Goal: Transaction & Acquisition: Purchase product/service

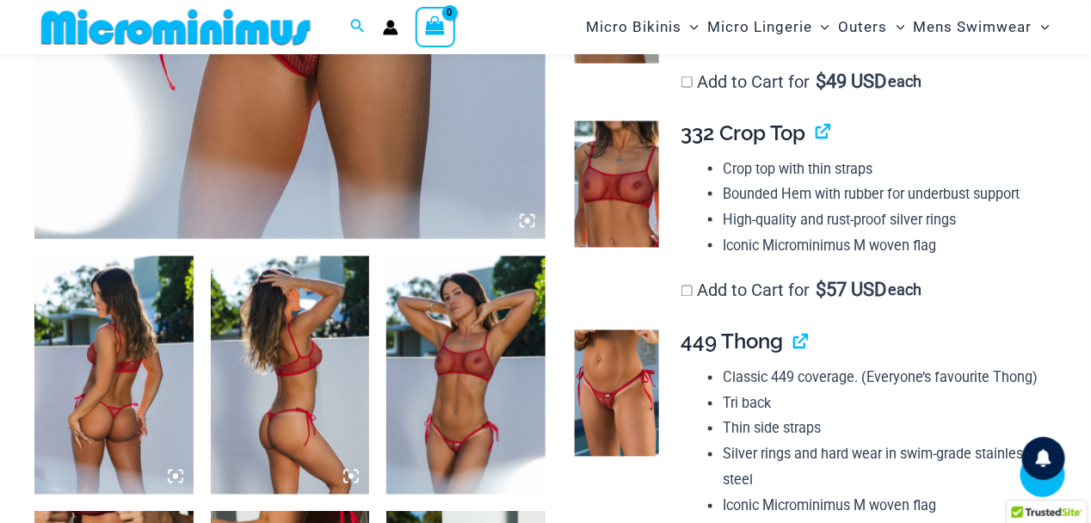
scroll to position [685, 0]
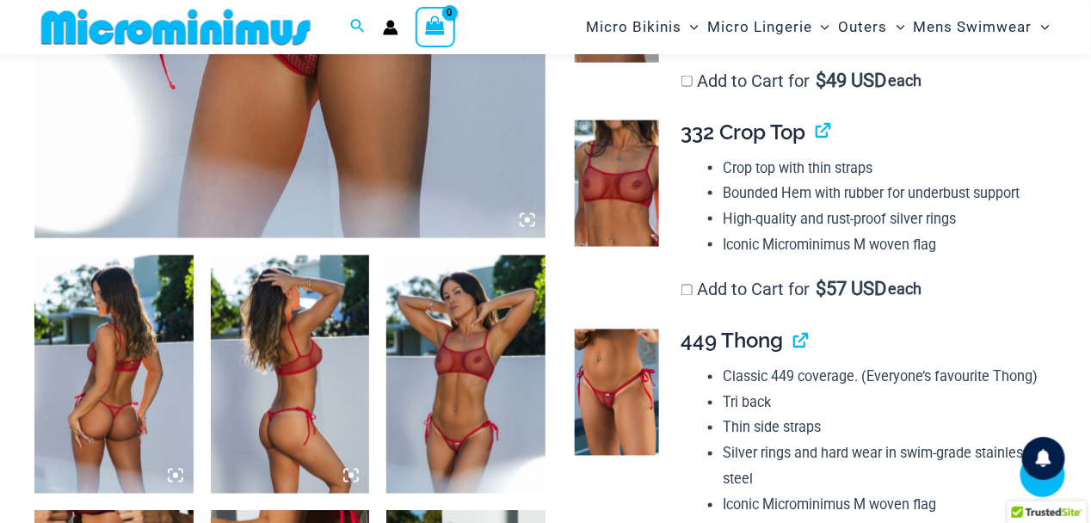
click at [114, 367] on img at bounding box center [113, 375] width 159 height 238
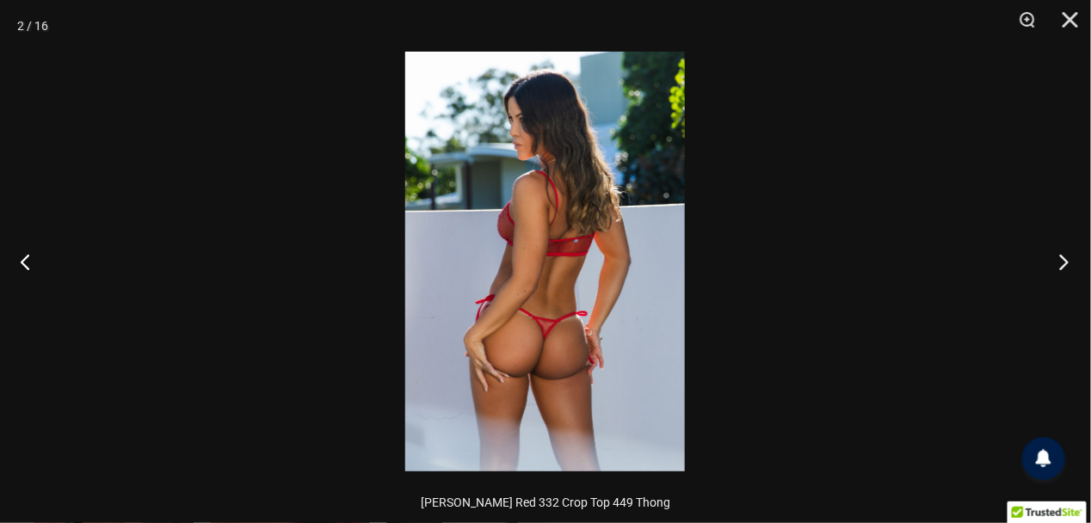
click at [1065, 261] on button "Next" at bounding box center [1058, 262] width 65 height 86
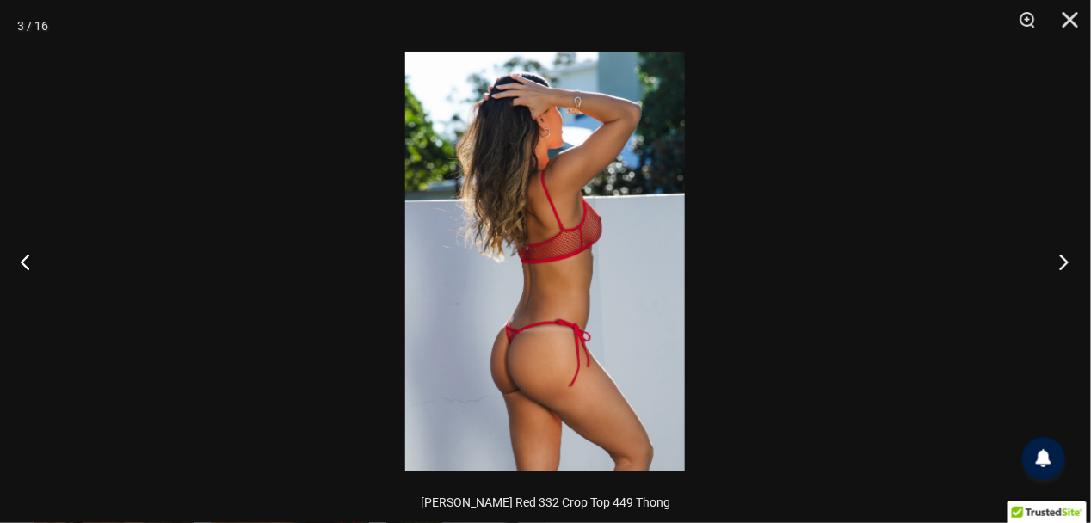
click at [1065, 261] on button "Next" at bounding box center [1058, 262] width 65 height 86
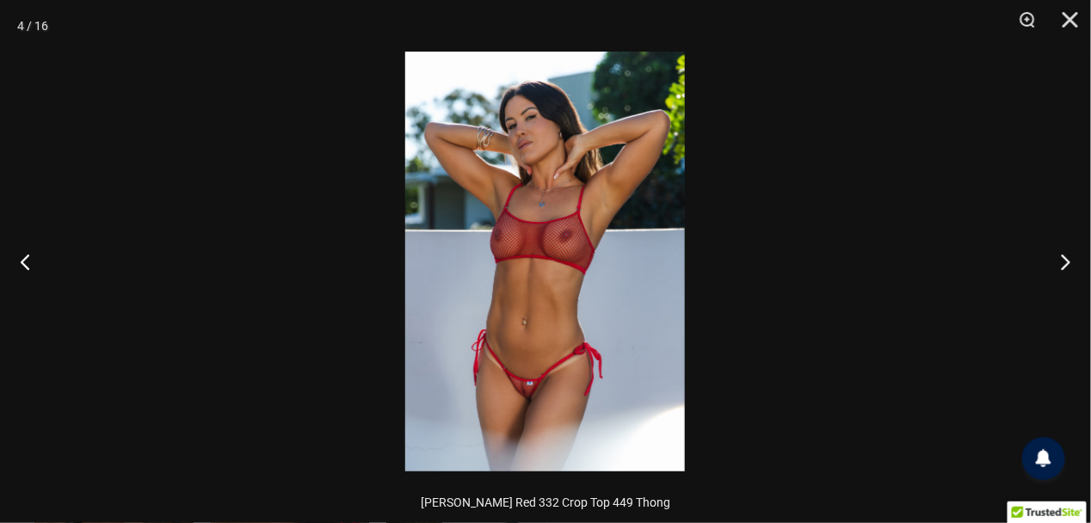
click at [524, 397] on img at bounding box center [545, 262] width 280 height 420
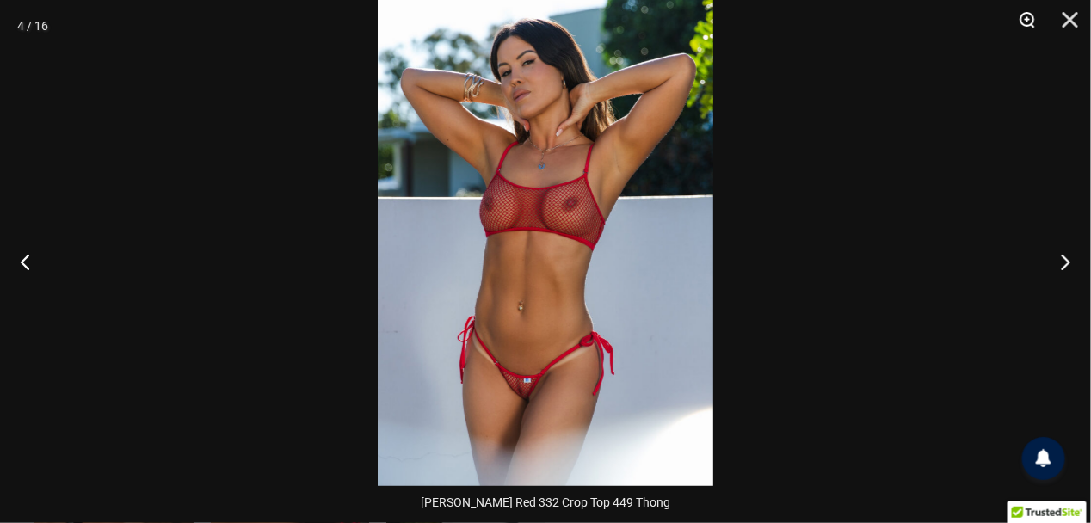
click at [1026, 15] on button "Zoom" at bounding box center [1021, 26] width 43 height 52
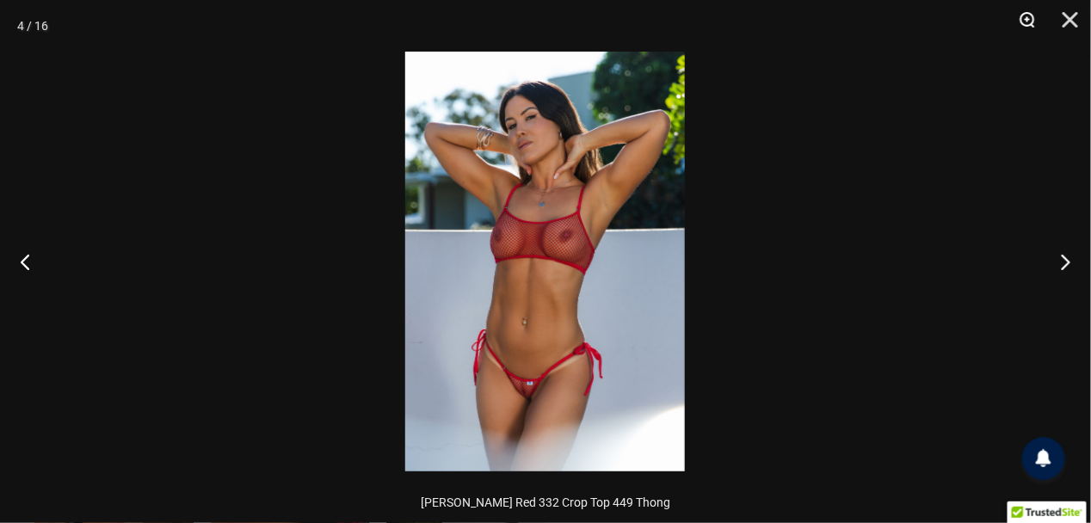
click at [1026, 15] on button "Zoom" at bounding box center [1021, 26] width 43 height 52
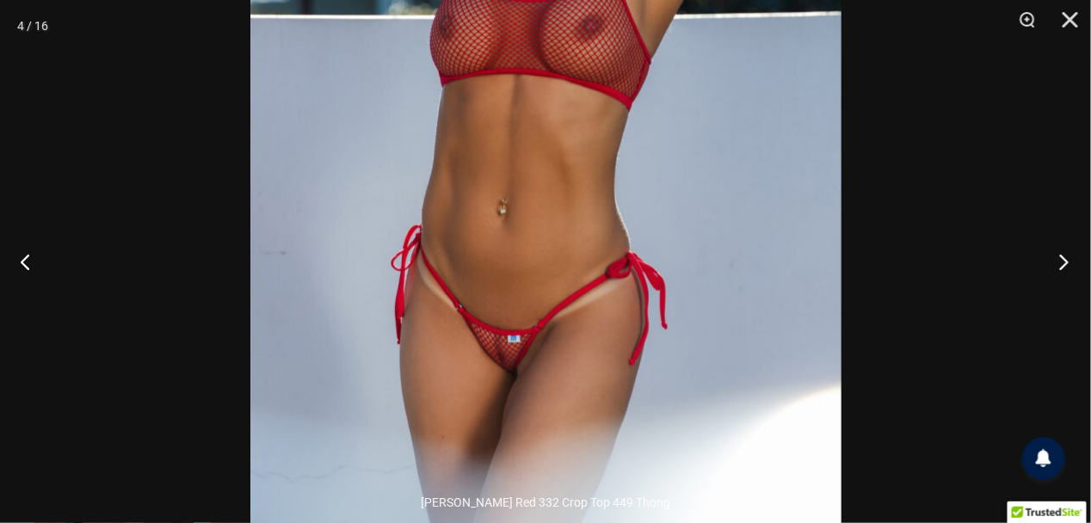
click at [1062, 262] on button "Next" at bounding box center [1058, 262] width 65 height 86
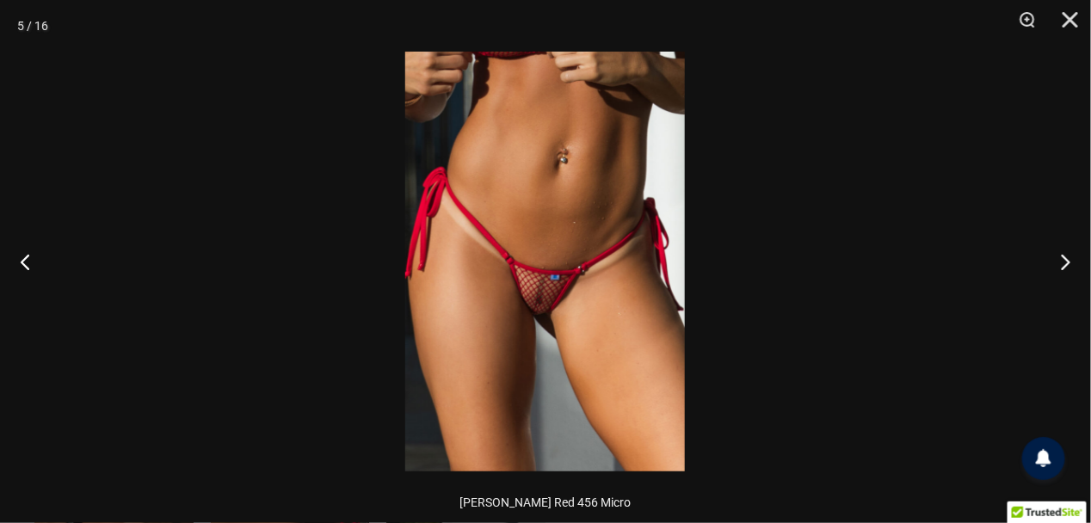
click at [548, 314] on img at bounding box center [545, 262] width 280 height 420
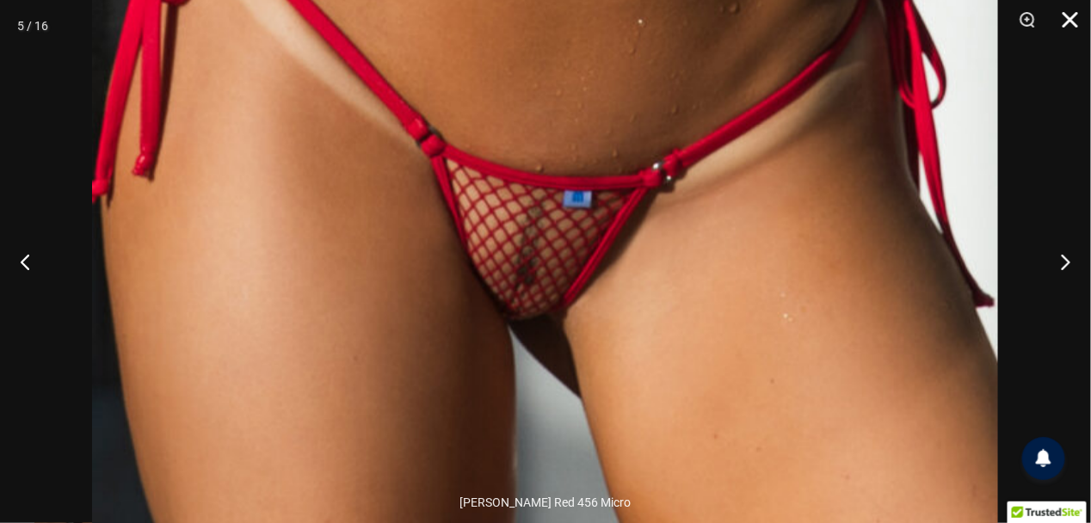
click at [1071, 14] on button "Close" at bounding box center [1064, 26] width 43 height 52
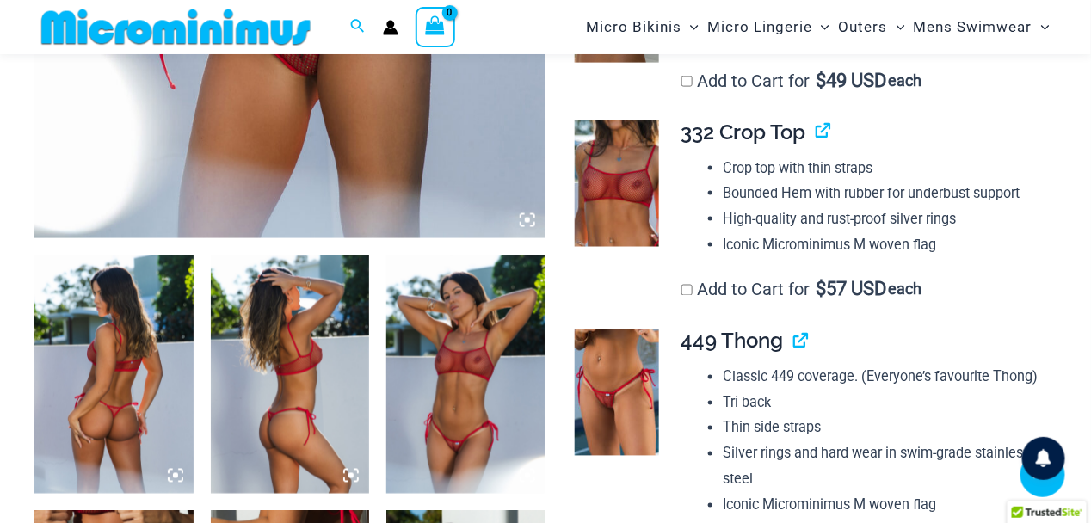
click at [428, 315] on img at bounding box center [465, 375] width 159 height 238
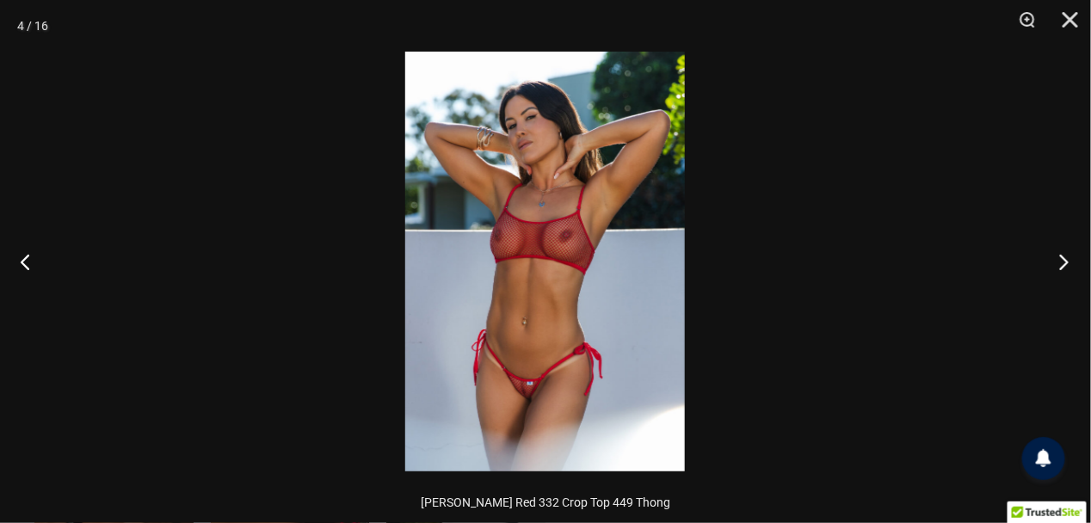
click at [1063, 256] on button "Next" at bounding box center [1058, 262] width 65 height 86
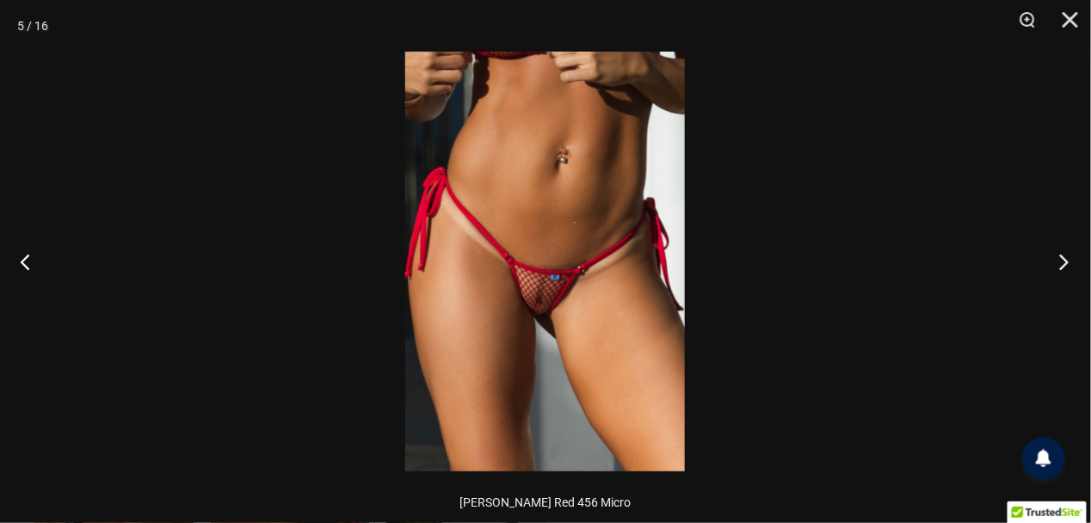
click at [1063, 256] on button "Next" at bounding box center [1058, 262] width 65 height 86
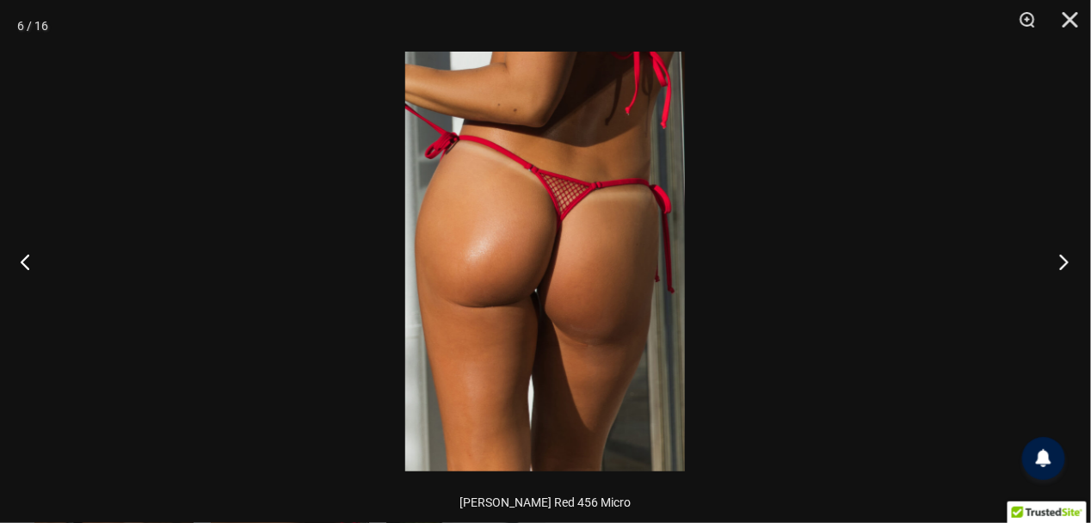
click at [1063, 256] on button "Next" at bounding box center [1058, 262] width 65 height 86
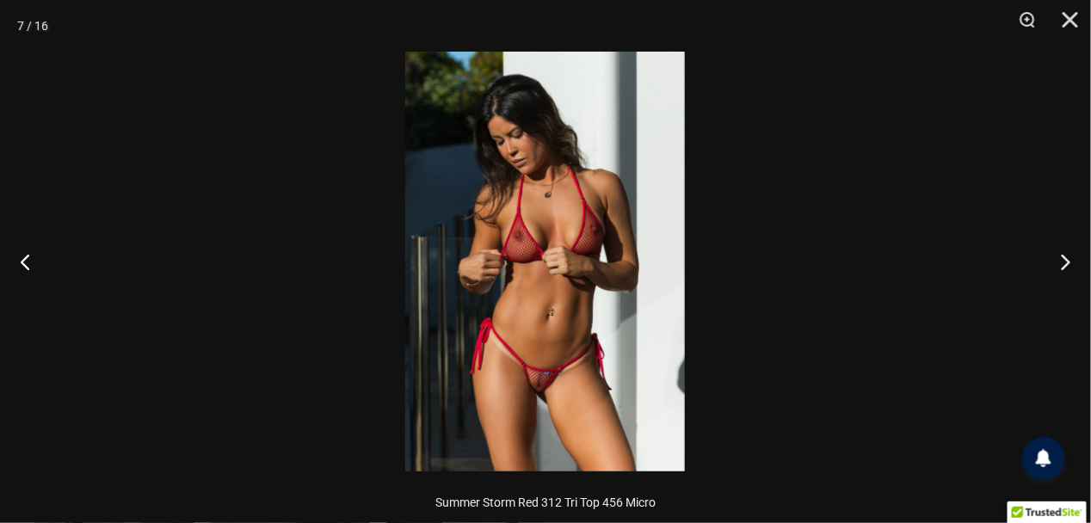
click at [492, 372] on img at bounding box center [545, 262] width 280 height 420
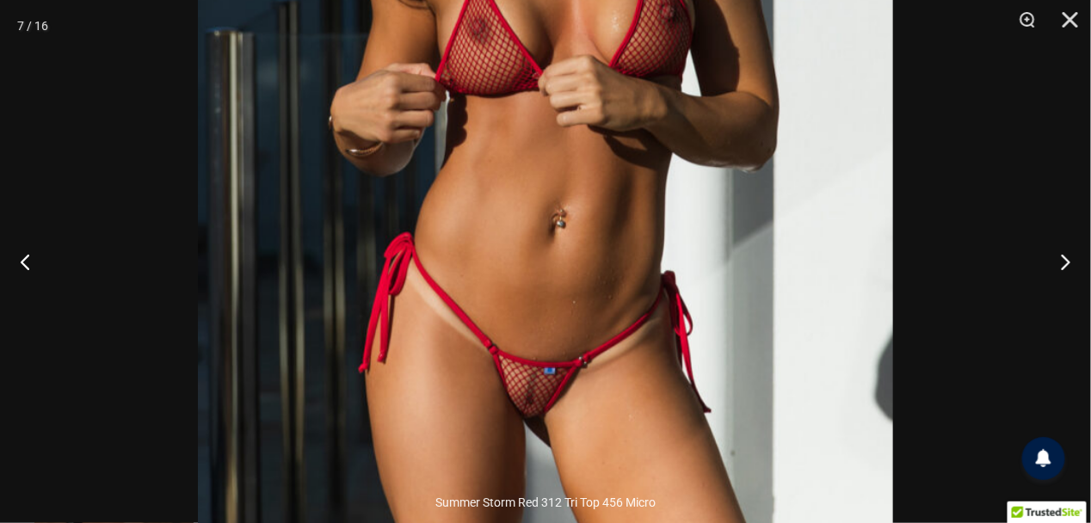
click at [532, 406] on img at bounding box center [545, 93] width 695 height 1042
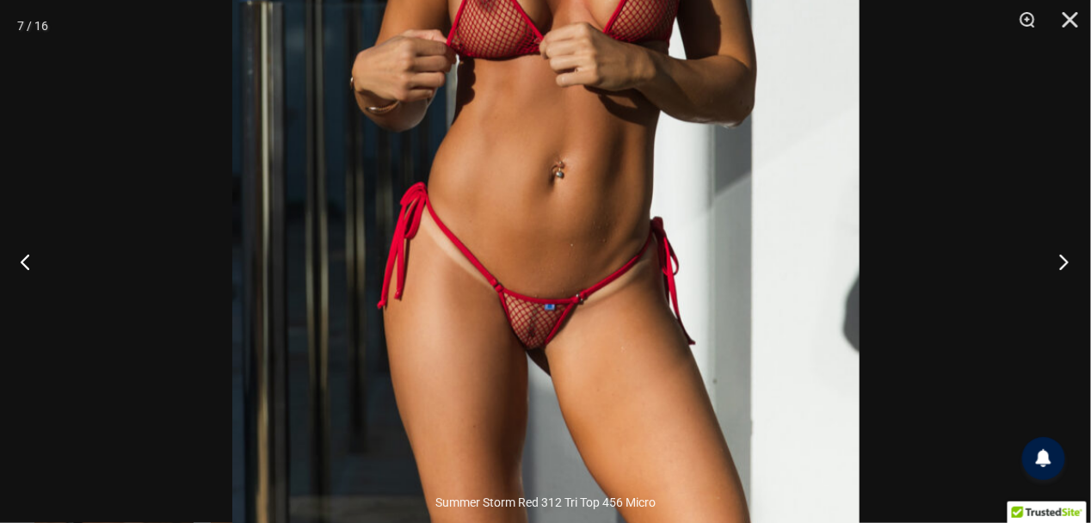
click at [1066, 263] on button "Next" at bounding box center [1058, 262] width 65 height 86
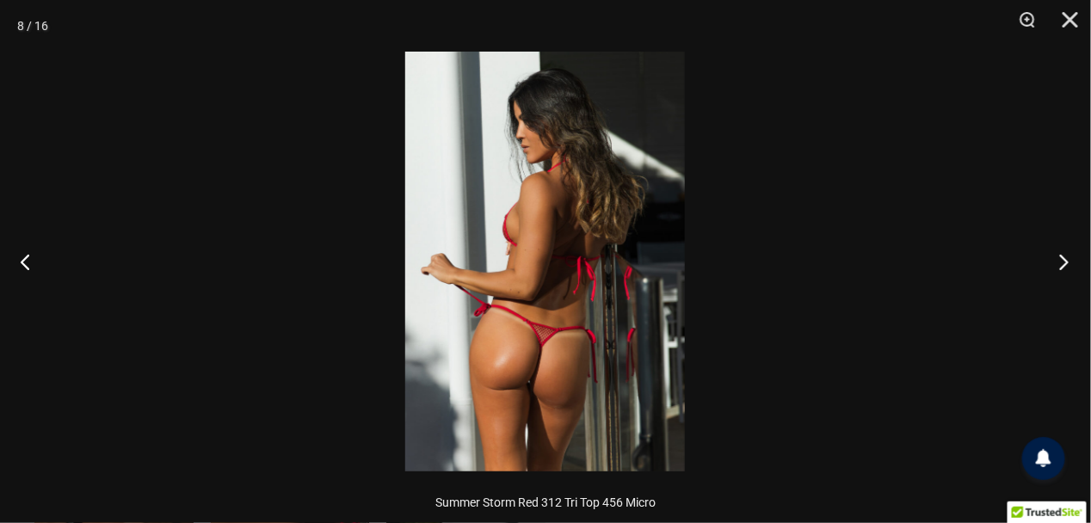
click at [1066, 263] on button "Next" at bounding box center [1058, 262] width 65 height 86
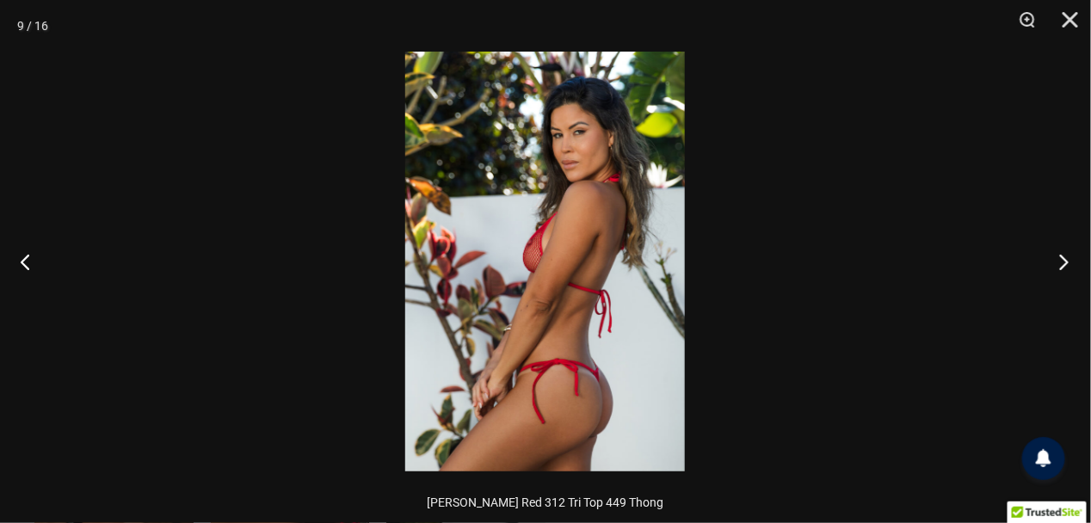
click at [1066, 263] on button "Next" at bounding box center [1058, 262] width 65 height 86
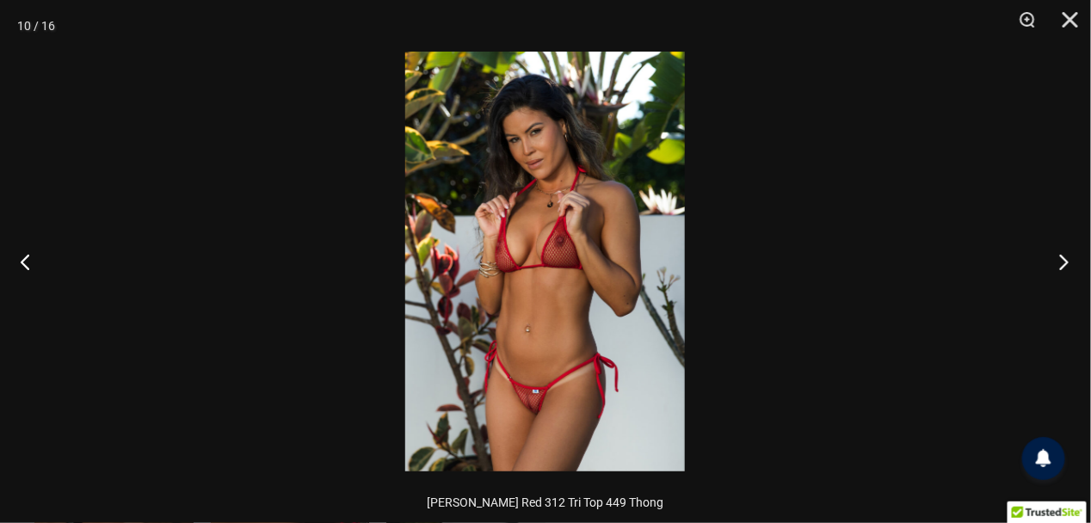
click at [1066, 263] on button "Next" at bounding box center [1058, 262] width 65 height 86
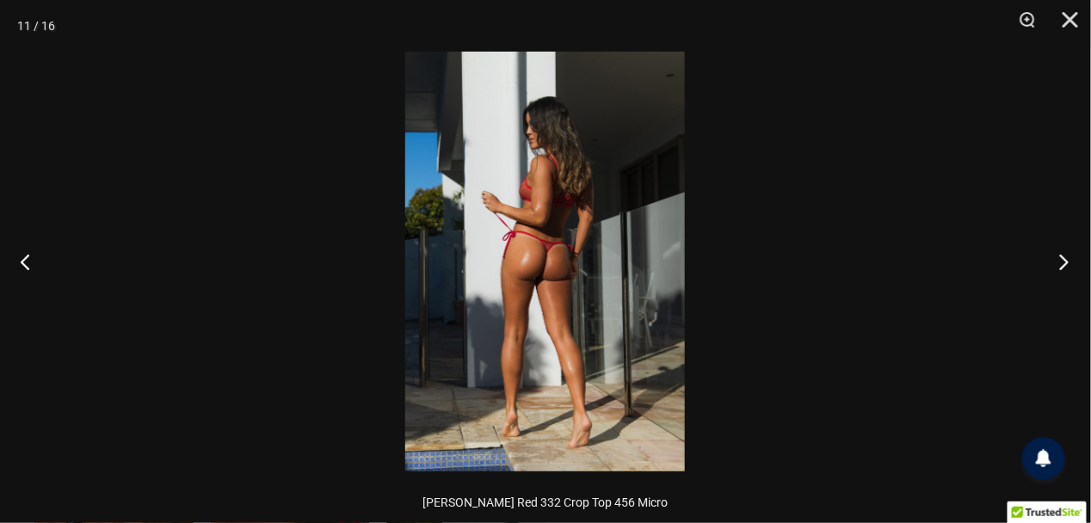
click at [1066, 263] on button "Next" at bounding box center [1058, 262] width 65 height 86
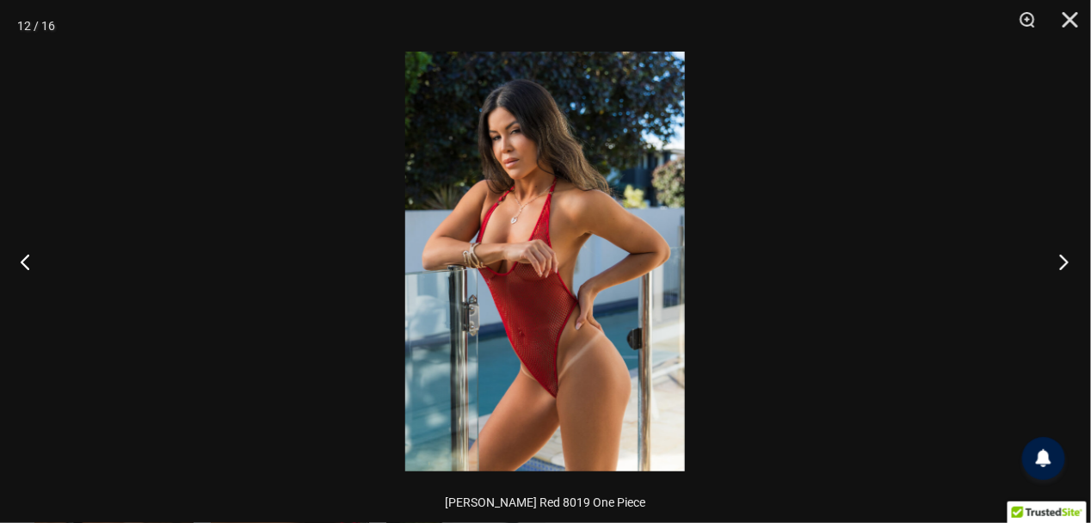
click at [1066, 263] on button "Next" at bounding box center [1058, 262] width 65 height 86
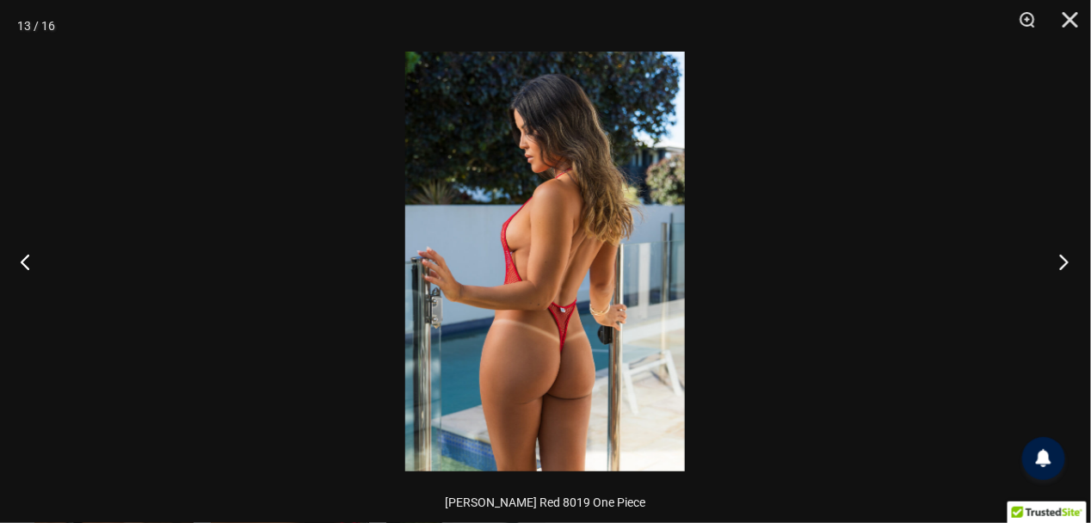
click at [1066, 263] on button "Next" at bounding box center [1058, 262] width 65 height 86
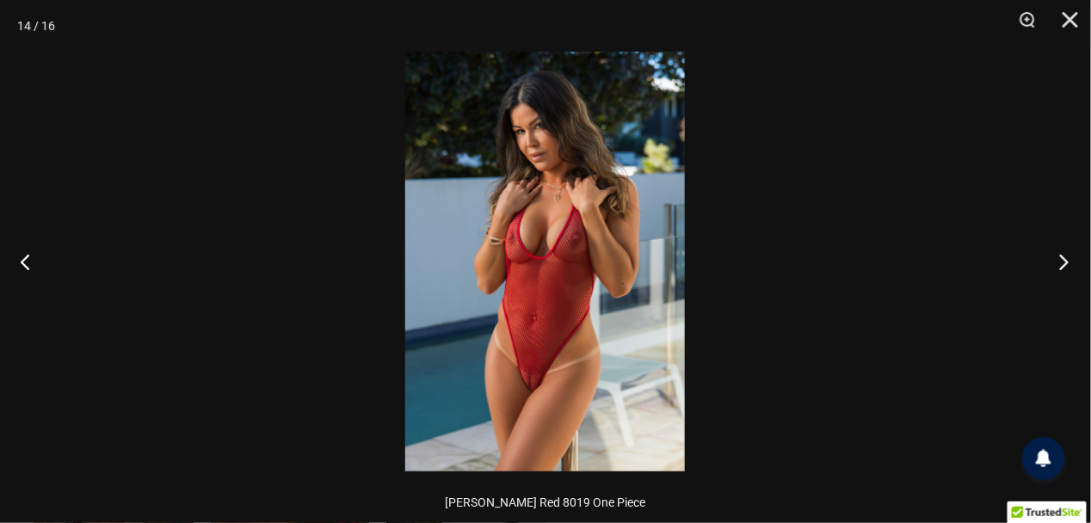
click at [1066, 263] on button "Next" at bounding box center [1058, 262] width 65 height 86
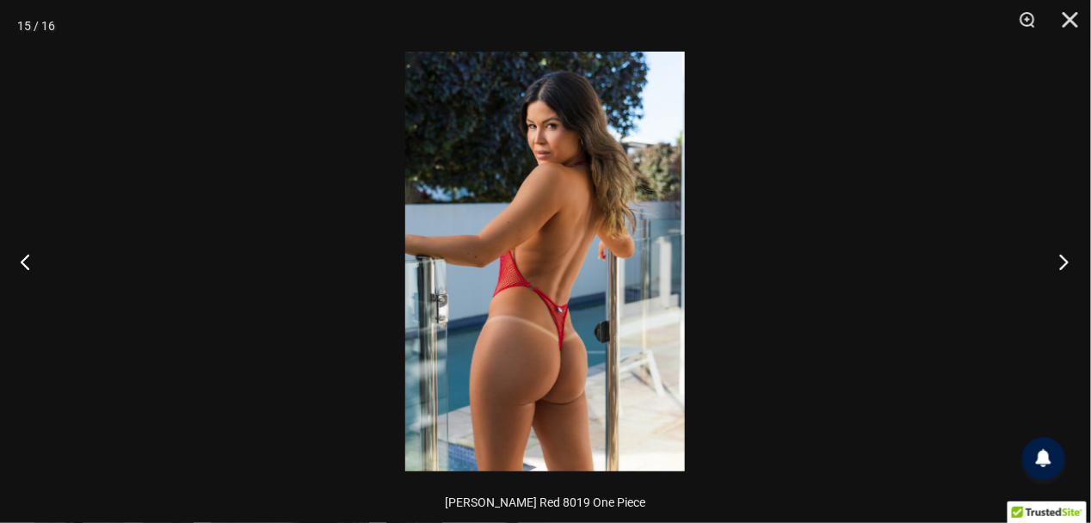
click at [1066, 263] on button "Next" at bounding box center [1058, 262] width 65 height 86
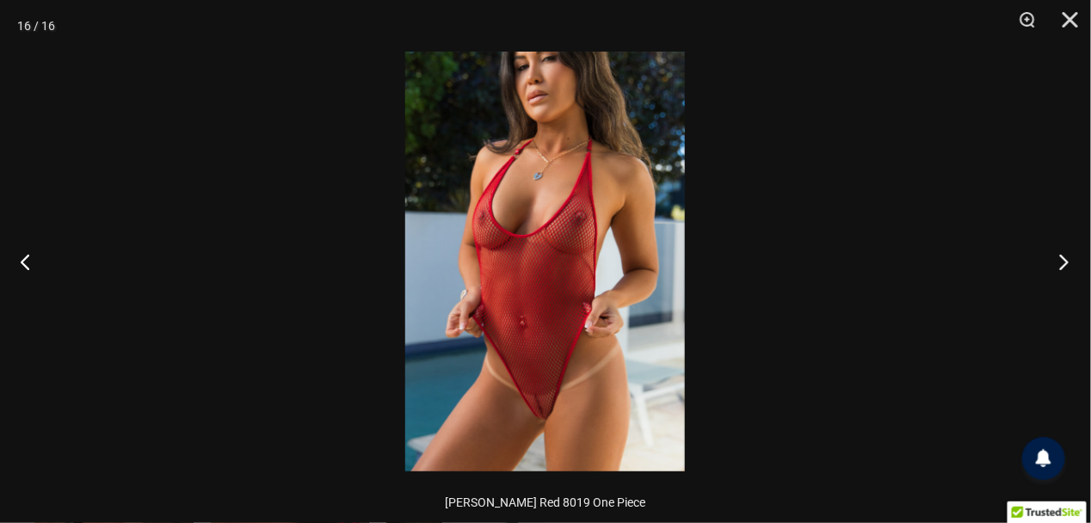
click at [1066, 263] on button "Next" at bounding box center [1058, 262] width 65 height 86
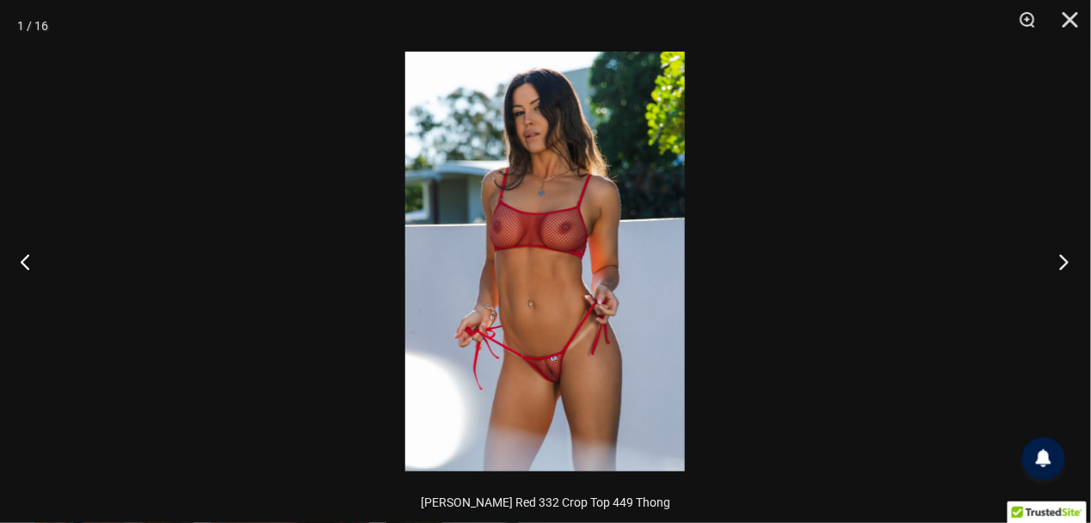
click at [1066, 263] on button "Next" at bounding box center [1058, 262] width 65 height 86
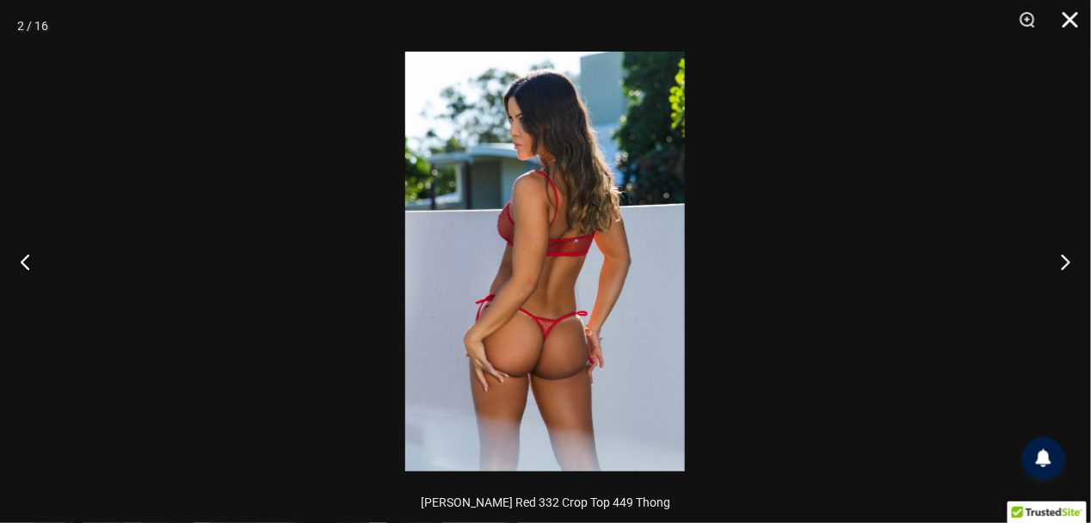
click at [1066, 11] on button "Close" at bounding box center [1064, 26] width 43 height 52
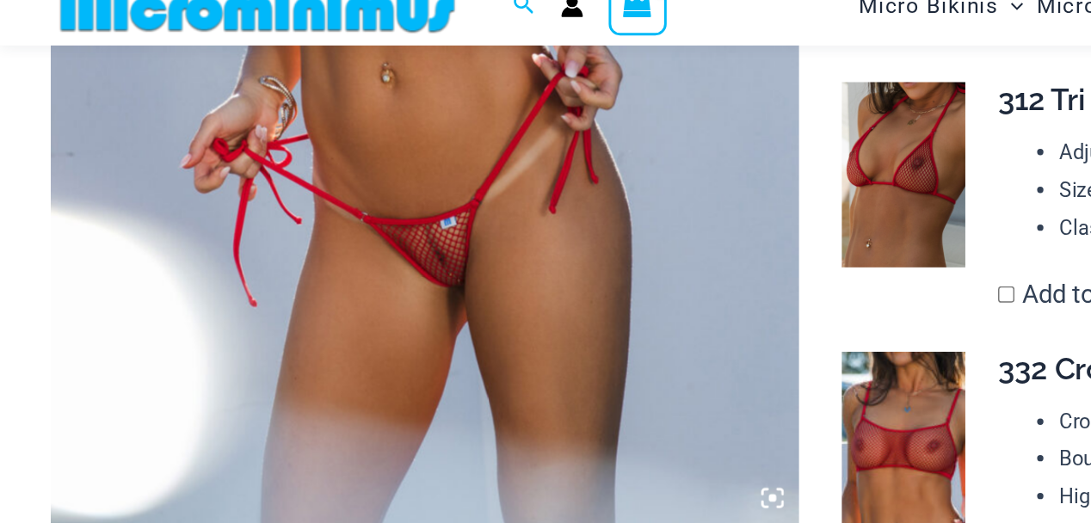
scroll to position [542, 0]
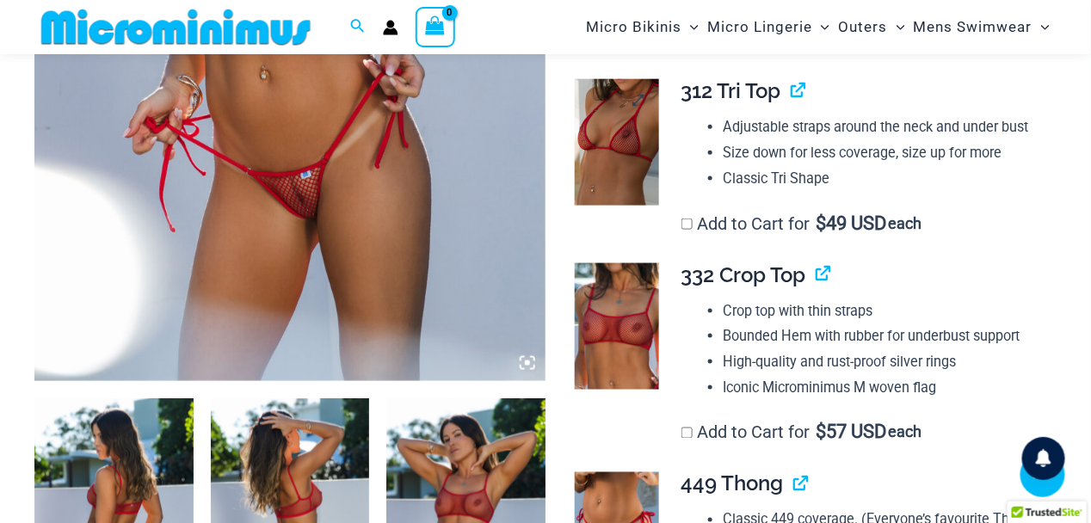
click at [641, 161] on img at bounding box center [617, 142] width 84 height 126
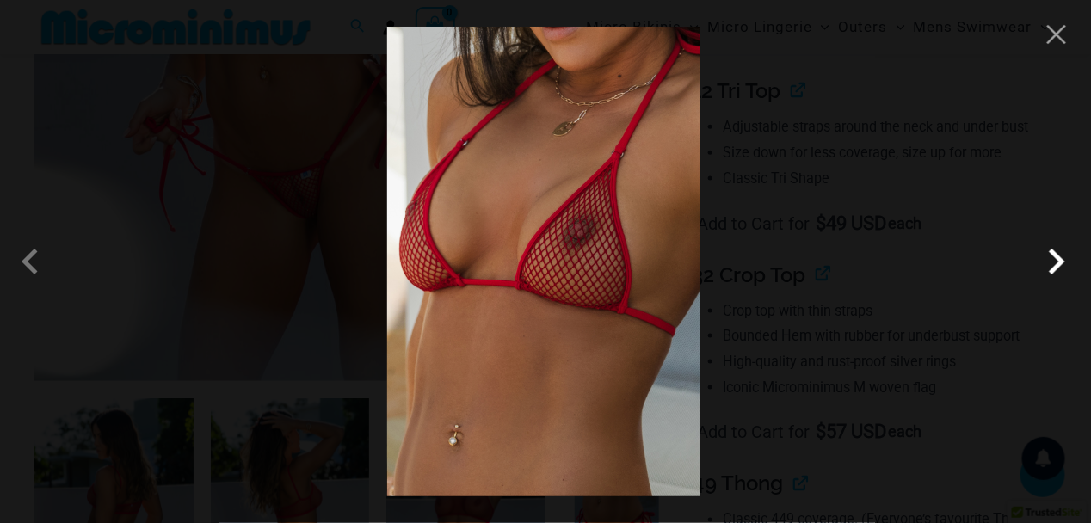
click at [1060, 264] on span at bounding box center [1057, 262] width 52 height 52
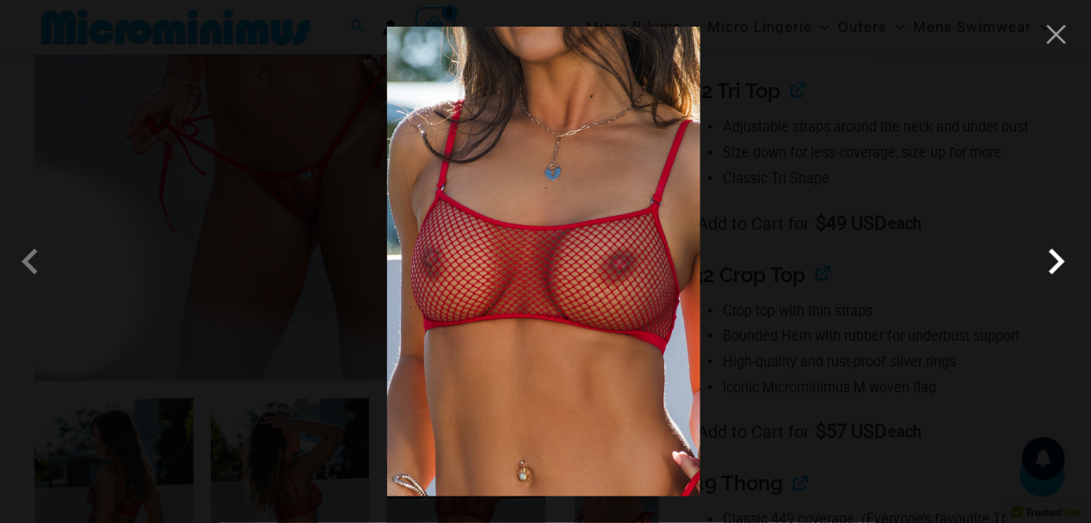
click at [1060, 264] on span at bounding box center [1057, 262] width 52 height 52
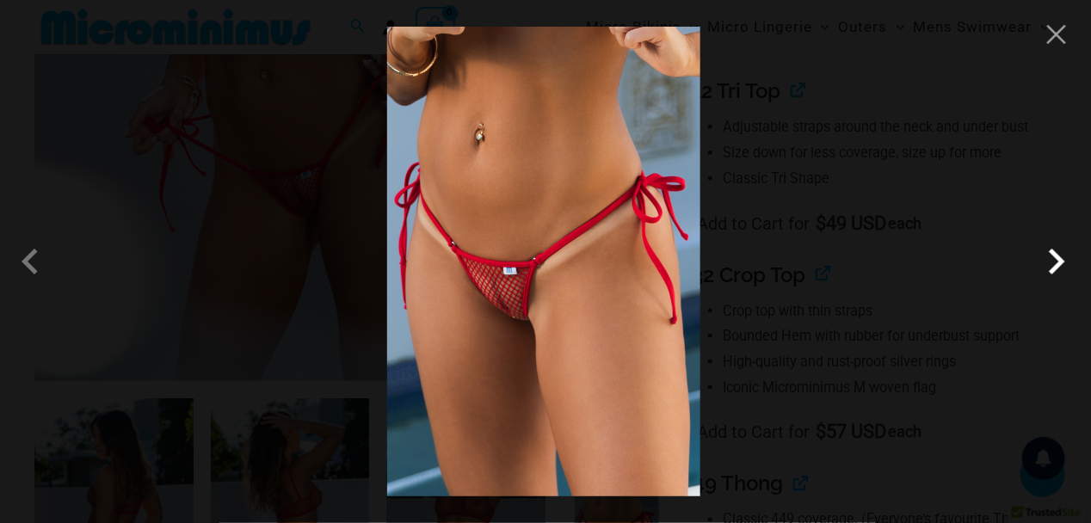
click at [1056, 262] on span at bounding box center [1057, 262] width 52 height 52
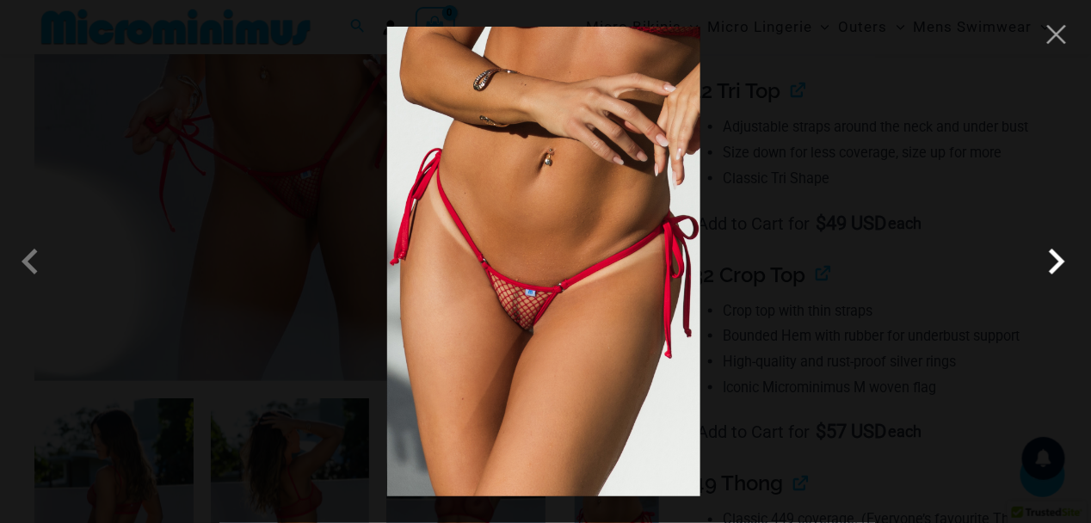
click at [1056, 262] on span at bounding box center [1057, 262] width 52 height 52
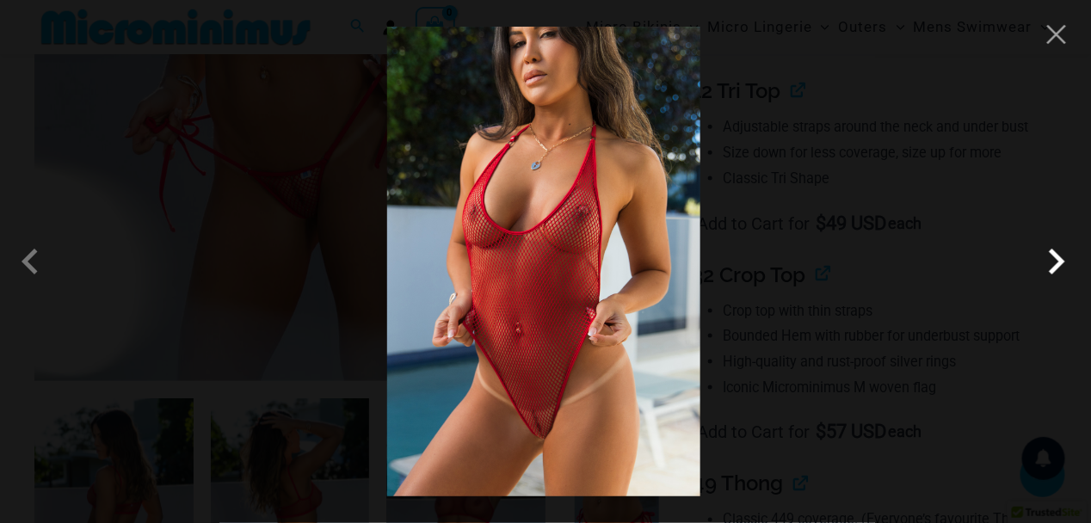
click at [1056, 262] on span at bounding box center [1057, 262] width 52 height 52
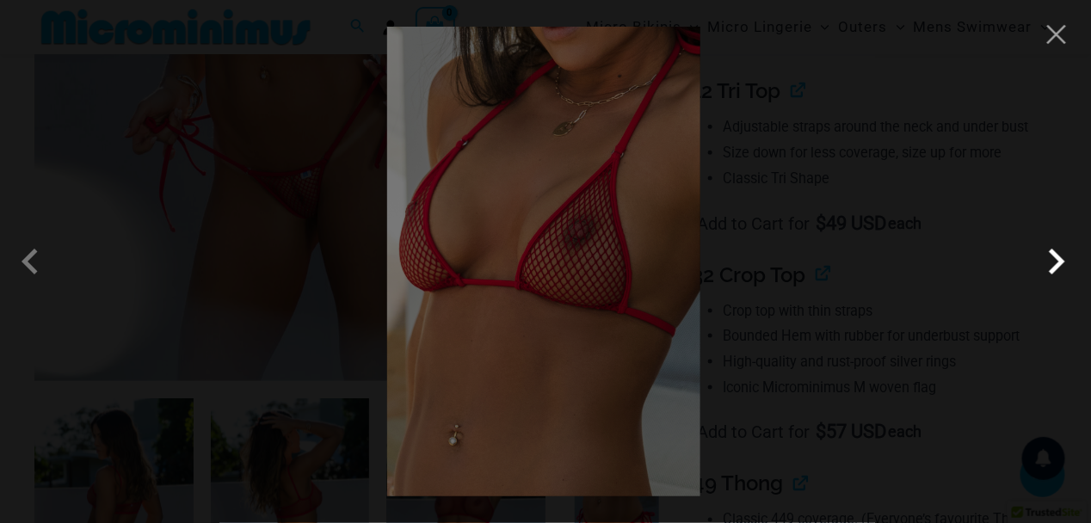
click at [1056, 262] on span at bounding box center [1057, 262] width 52 height 52
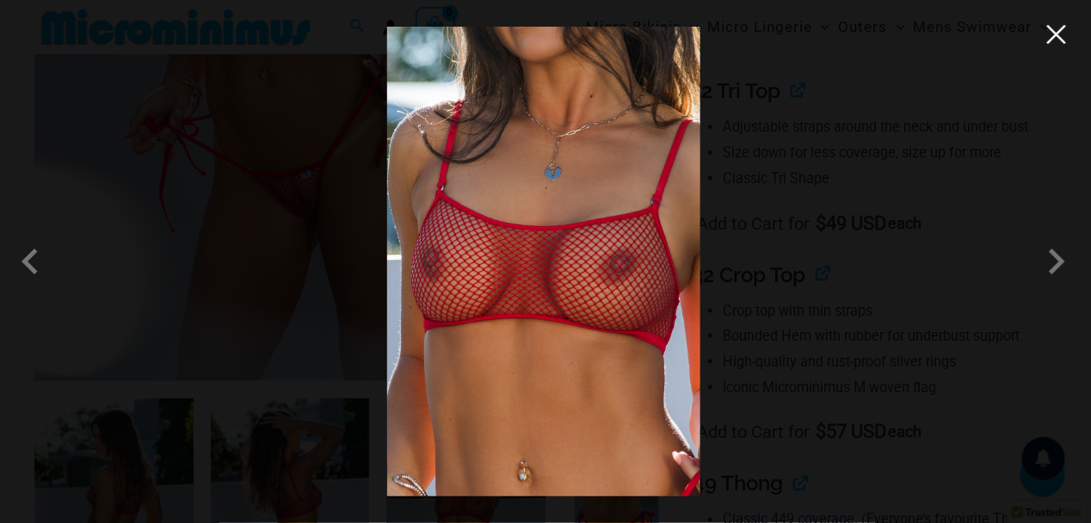
click at [1055, 28] on button "Close" at bounding box center [1057, 35] width 26 height 26
